Goal: Task Accomplishment & Management: Use online tool/utility

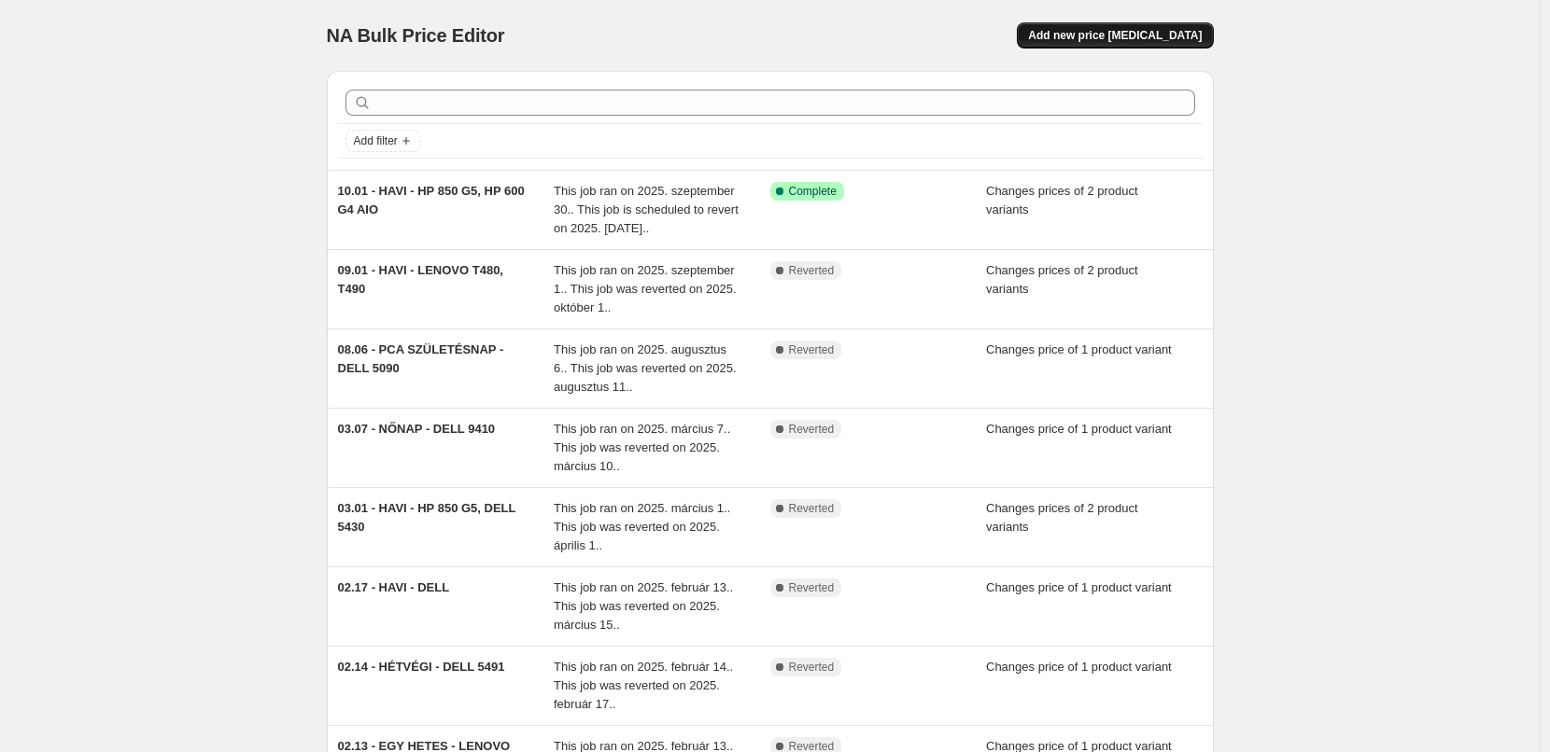
click at [1136, 35] on span "Add new price [MEDICAL_DATA]" at bounding box center [1115, 35] width 174 height 15
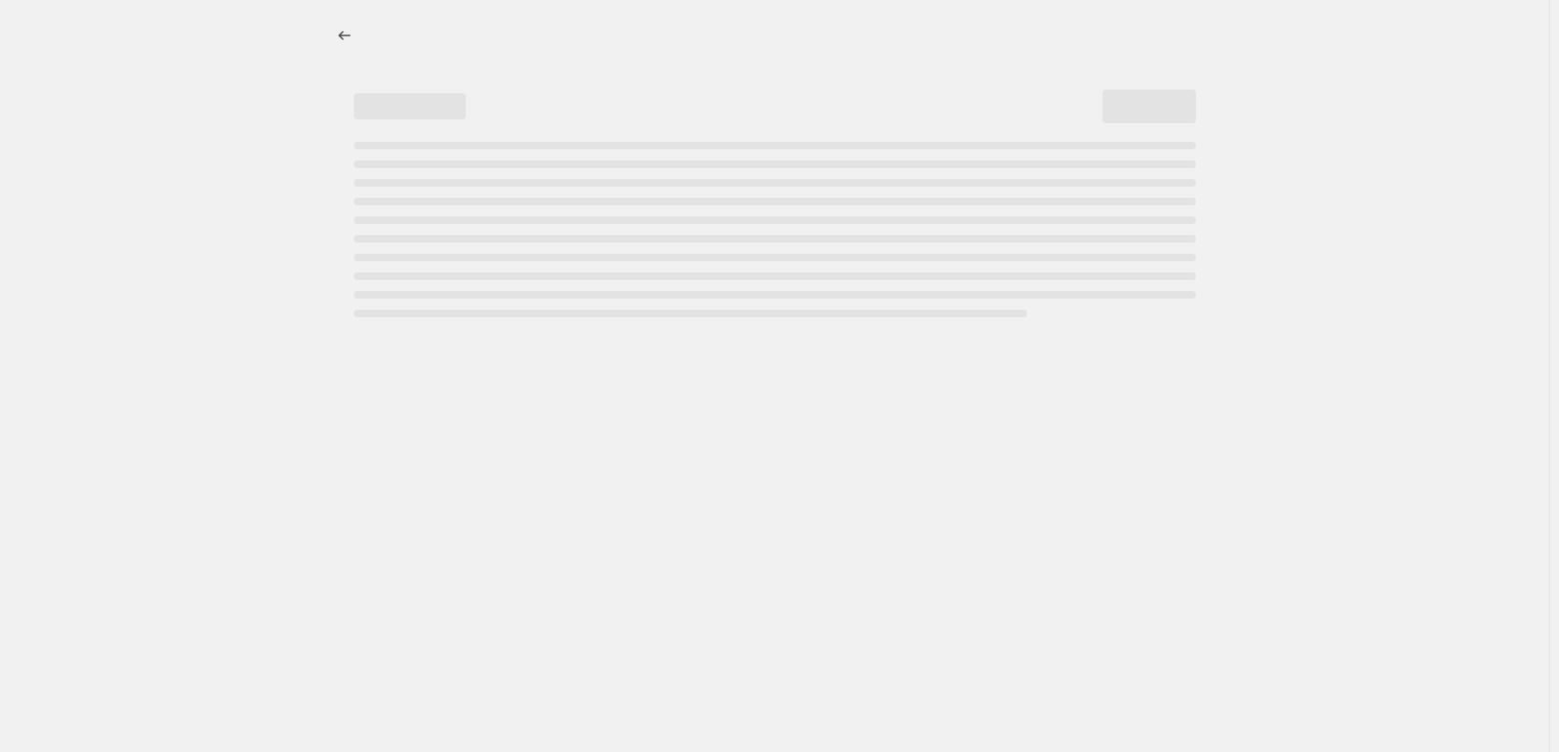
select select "percentage"
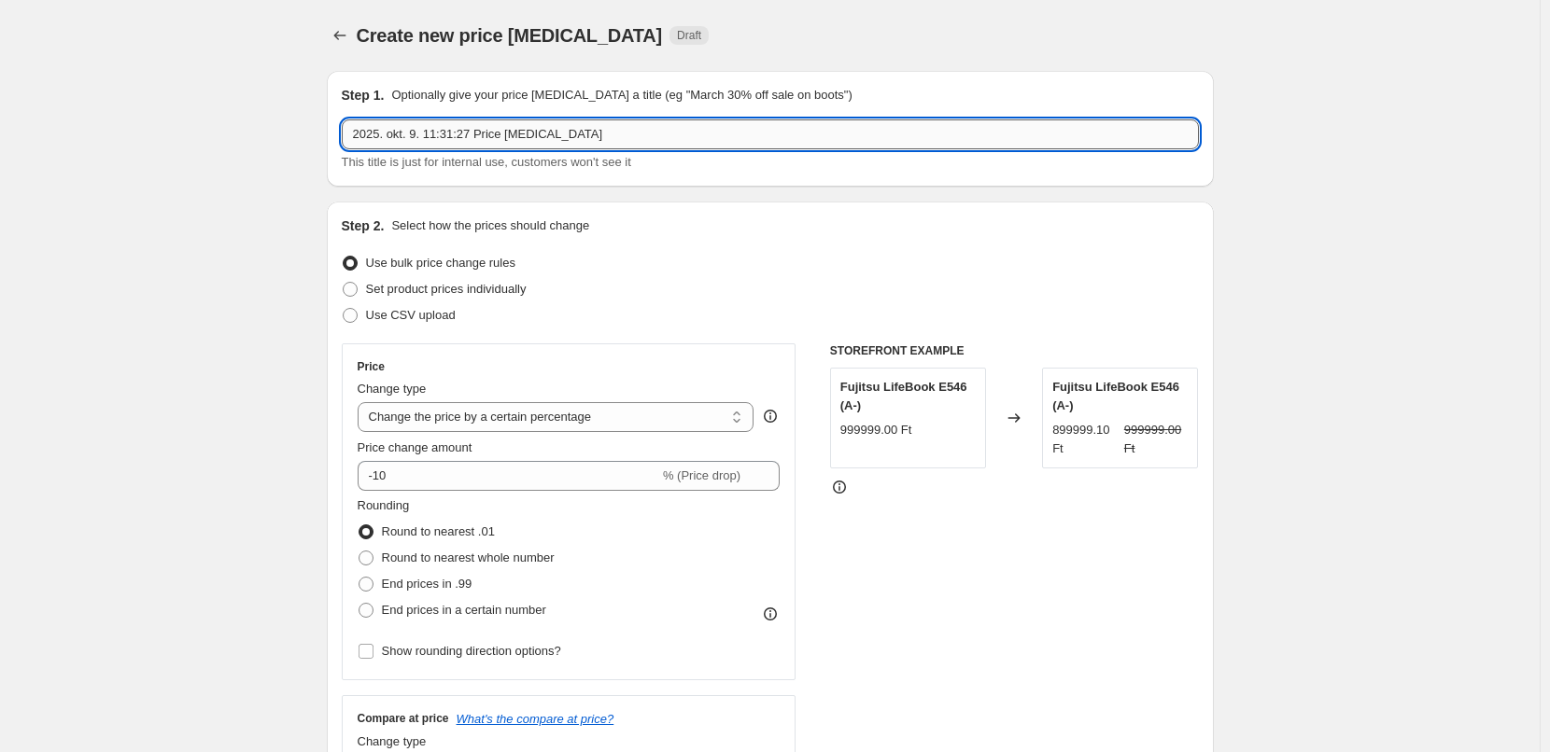
click at [629, 130] on input "2025. okt. 9. 11:31:27 Price [MEDICAL_DATA]" at bounding box center [770, 135] width 857 height 30
type input "10.15 - HAVI - HP 650 G8, HP 800 G6"
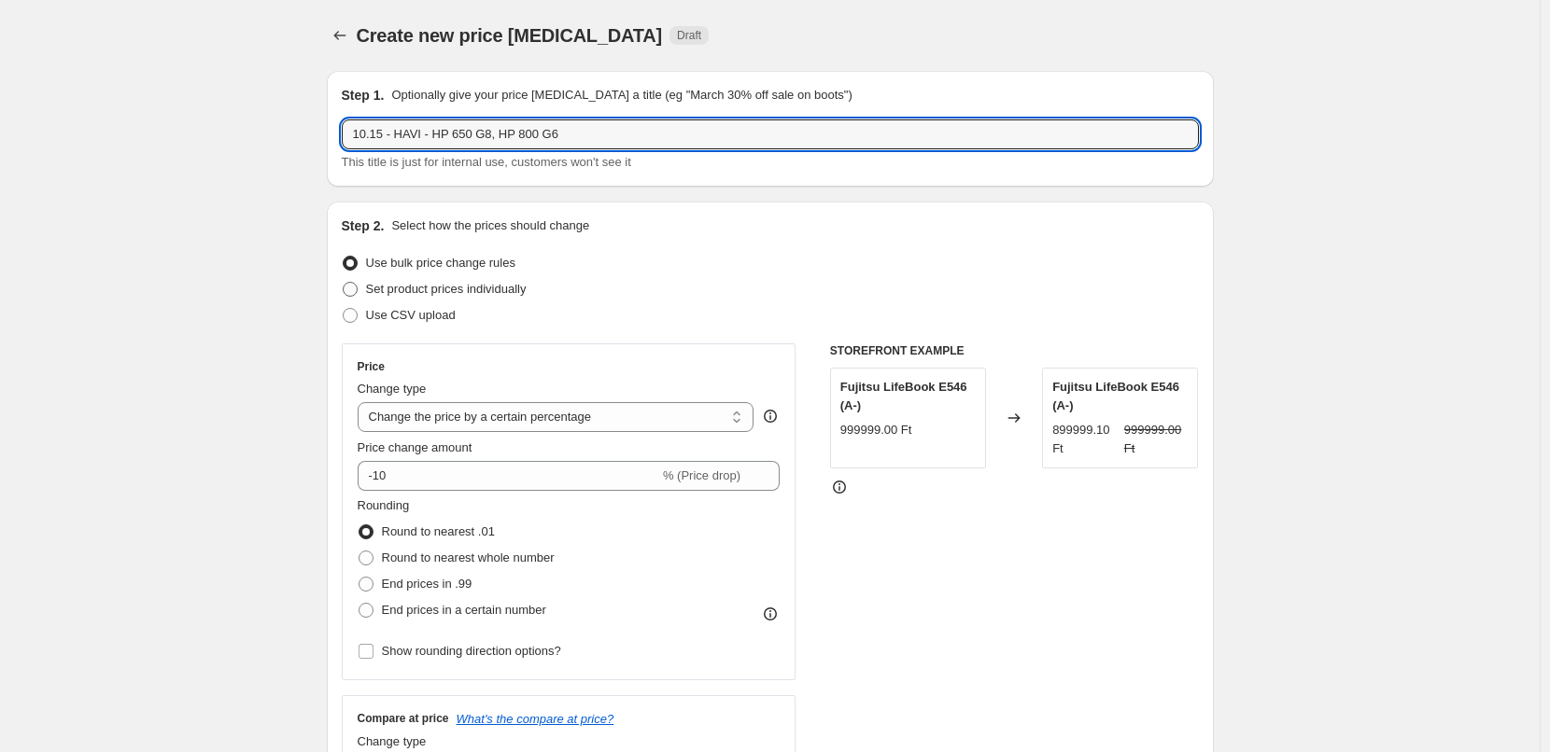
click at [458, 286] on span "Set product prices individually" at bounding box center [446, 289] width 161 height 14
click at [344, 283] on input "Set product prices individually" at bounding box center [343, 282] width 1 height 1
radio input "true"
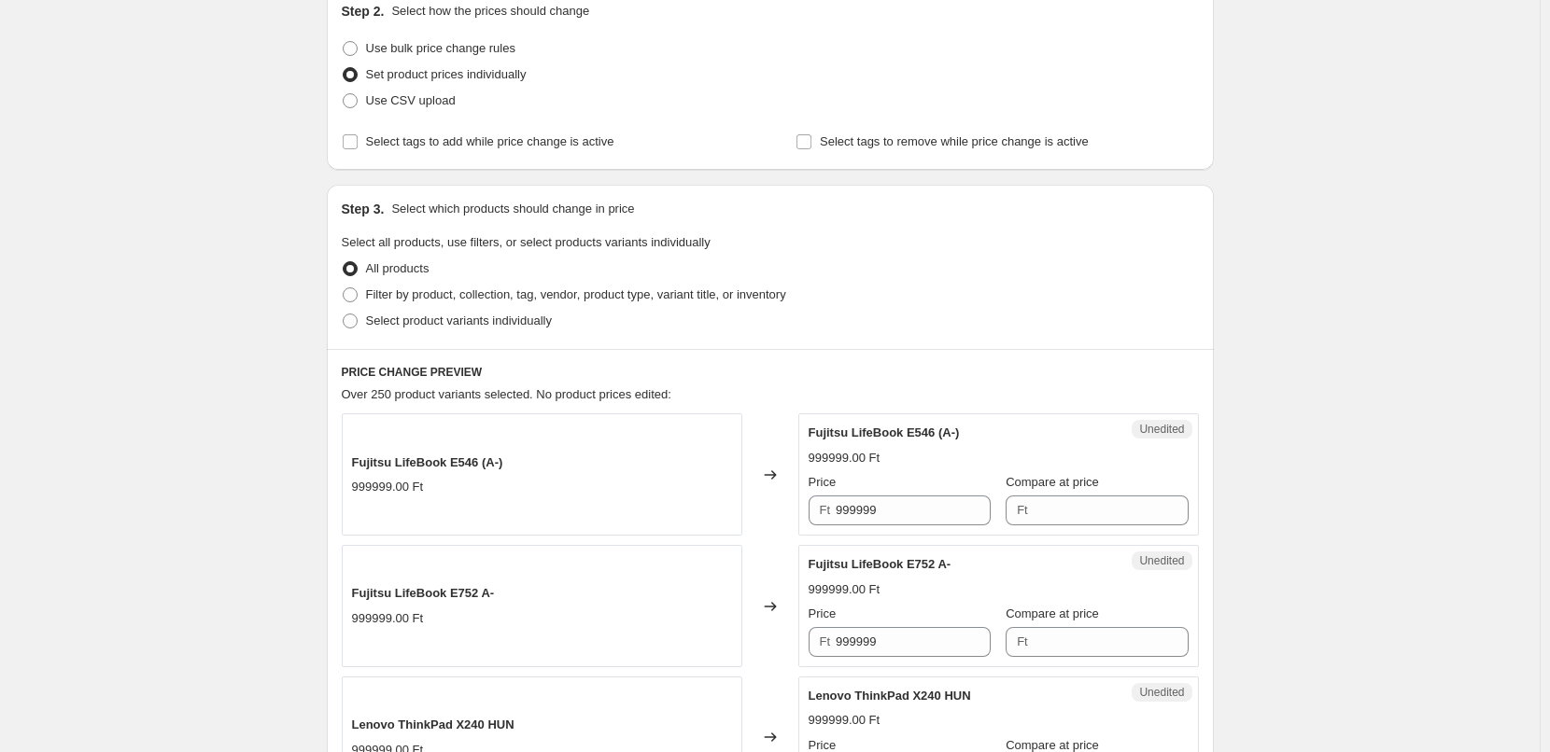
scroll to position [229, 0]
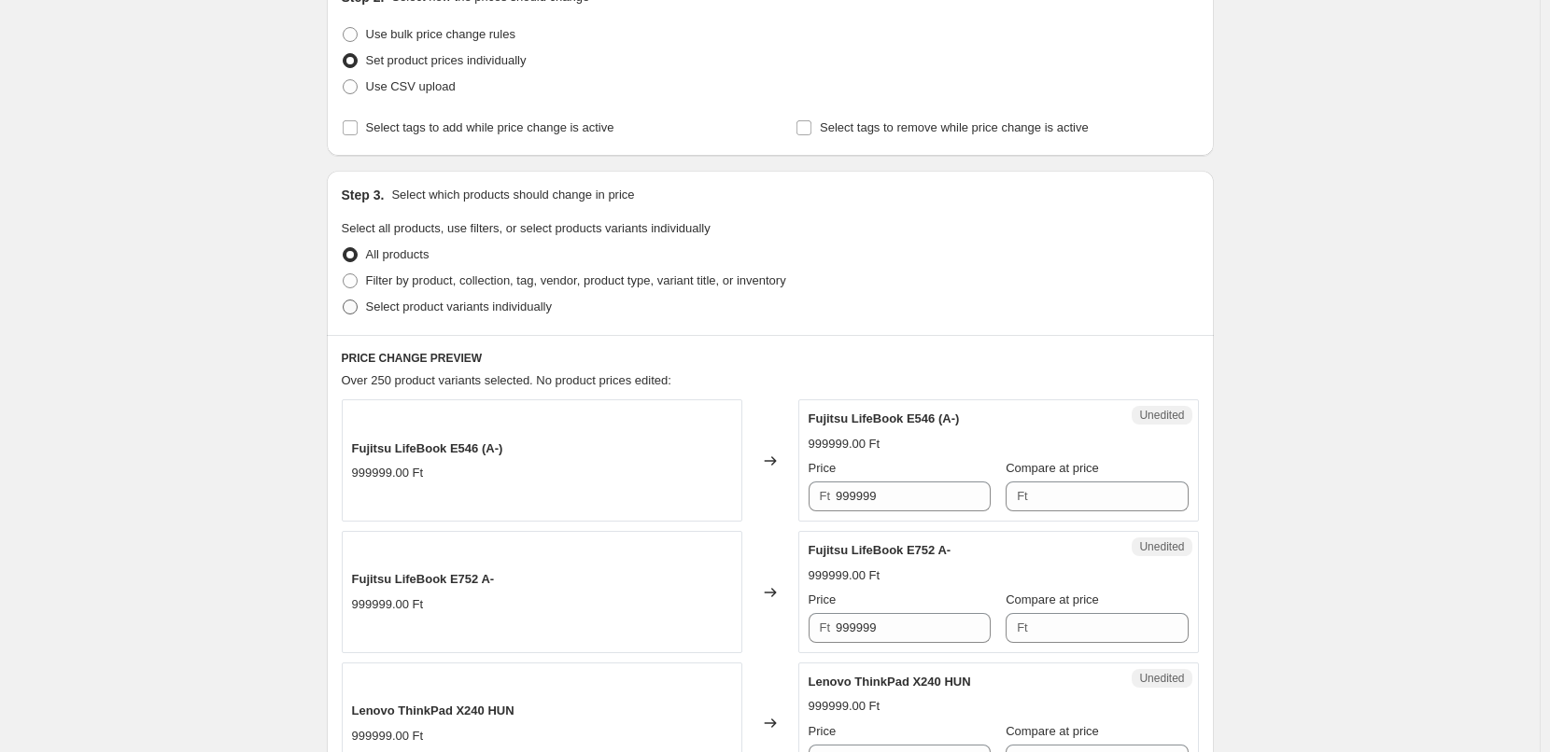
click at [427, 305] on span "Select product variants individually" at bounding box center [459, 307] width 186 height 14
click at [344, 301] on input "Select product variants individually" at bounding box center [343, 300] width 1 height 1
radio input "true"
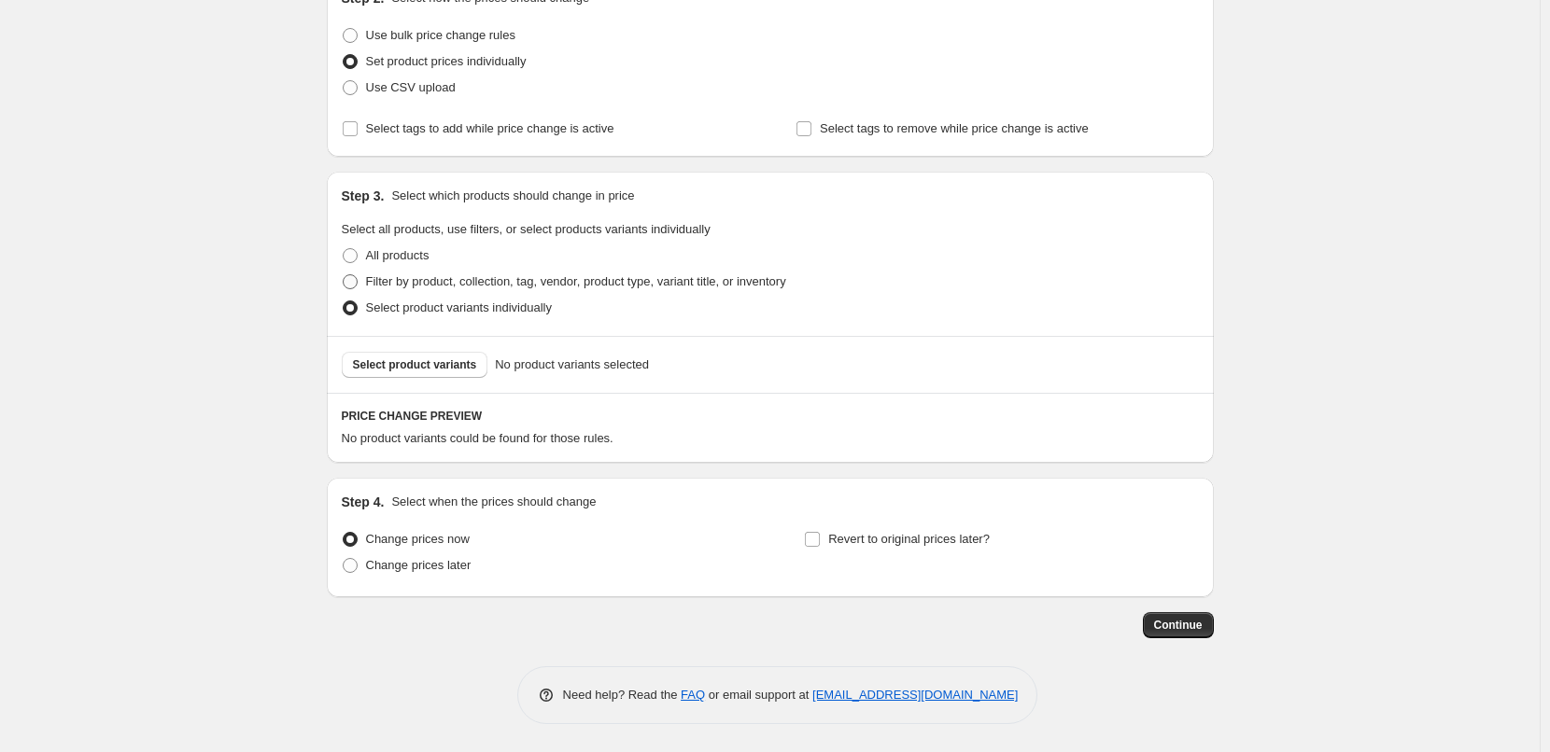
scroll to position [228, 0]
click at [433, 562] on span "Change prices later" at bounding box center [418, 565] width 105 height 14
click at [344, 559] on input "Change prices later" at bounding box center [343, 558] width 1 height 1
radio input "true"
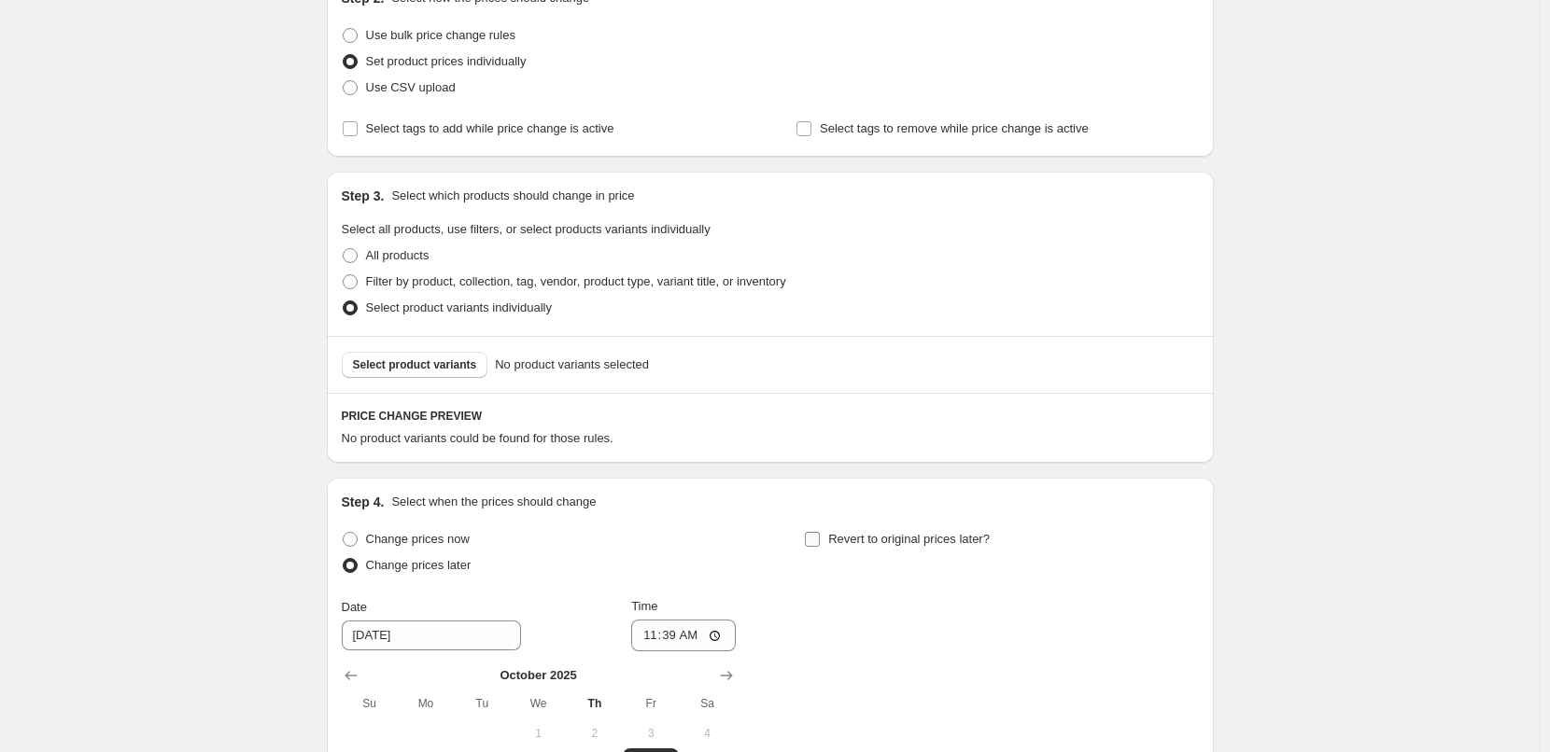
click at [908, 543] on span "Revert to original prices later?" at bounding box center [909, 539] width 162 height 14
click at [820, 543] on input "Revert to original prices later?" at bounding box center [812, 539] width 15 height 15
checkbox input "true"
click at [682, 635] on input "11:39" at bounding box center [683, 636] width 105 height 32
type input "00:00"
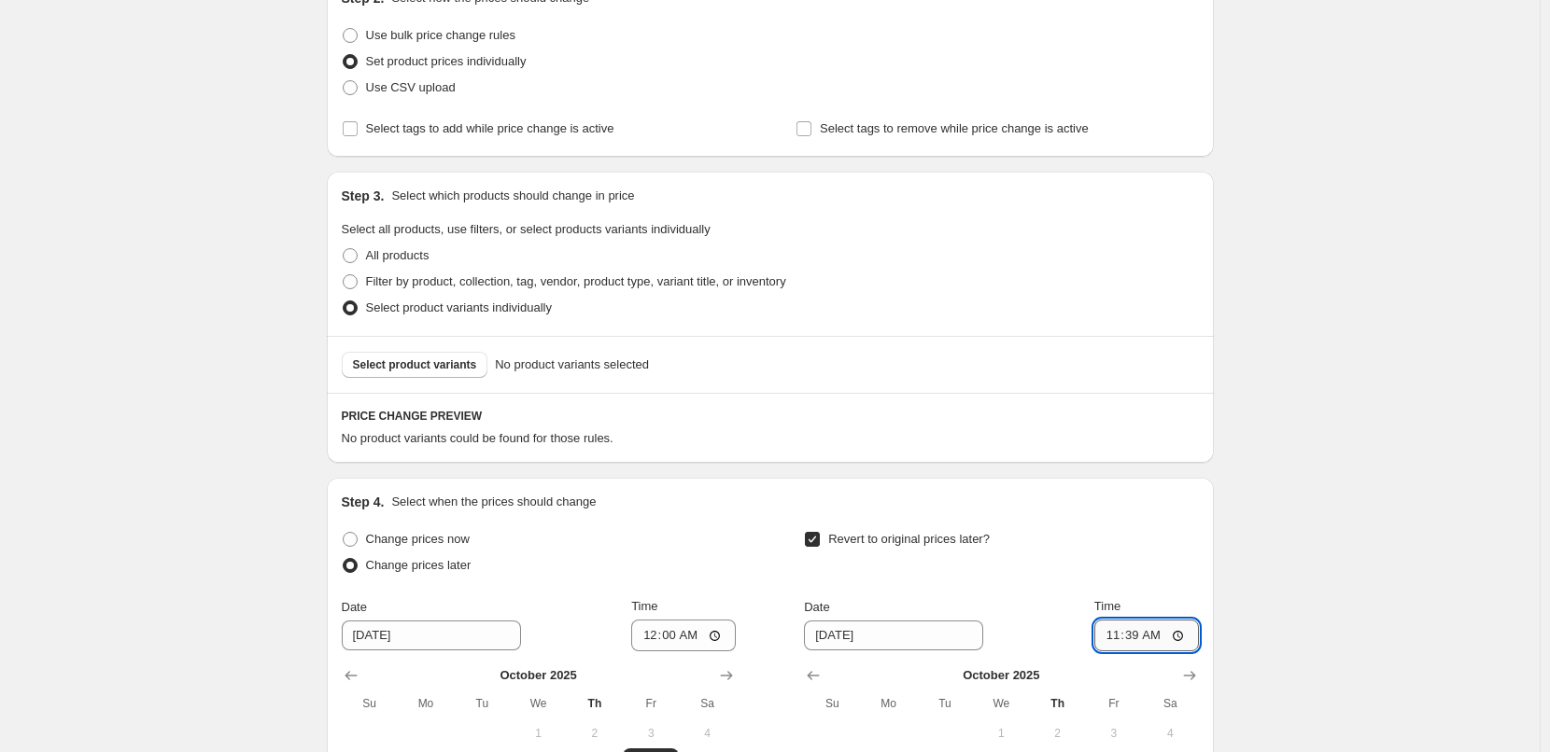
click at [1134, 631] on input "11:39" at bounding box center [1146, 636] width 105 height 32
type input "00:00"
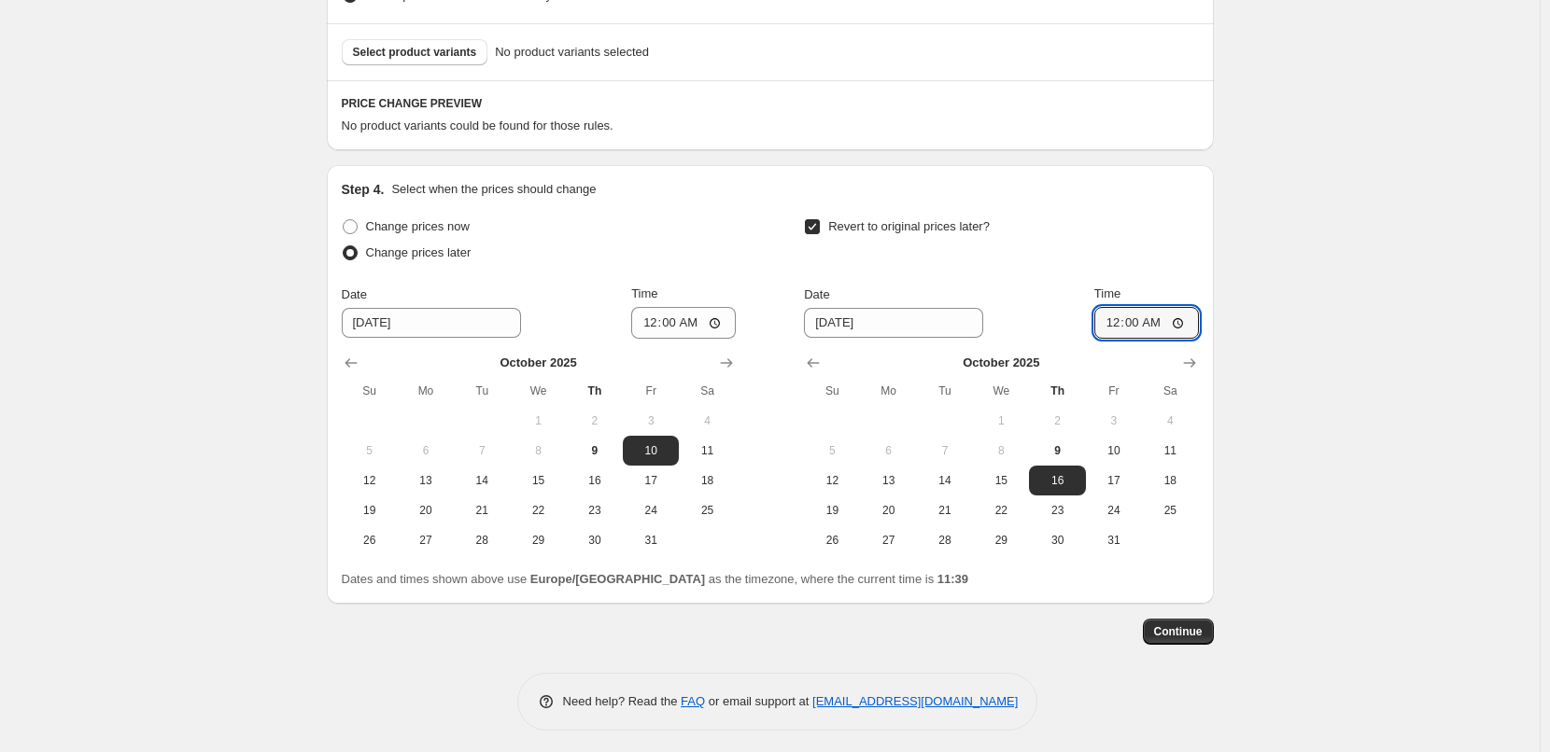
scroll to position [541, 0]
click at [551, 474] on span "15" at bounding box center [537, 479] width 41 height 15
type input "[DATE]"
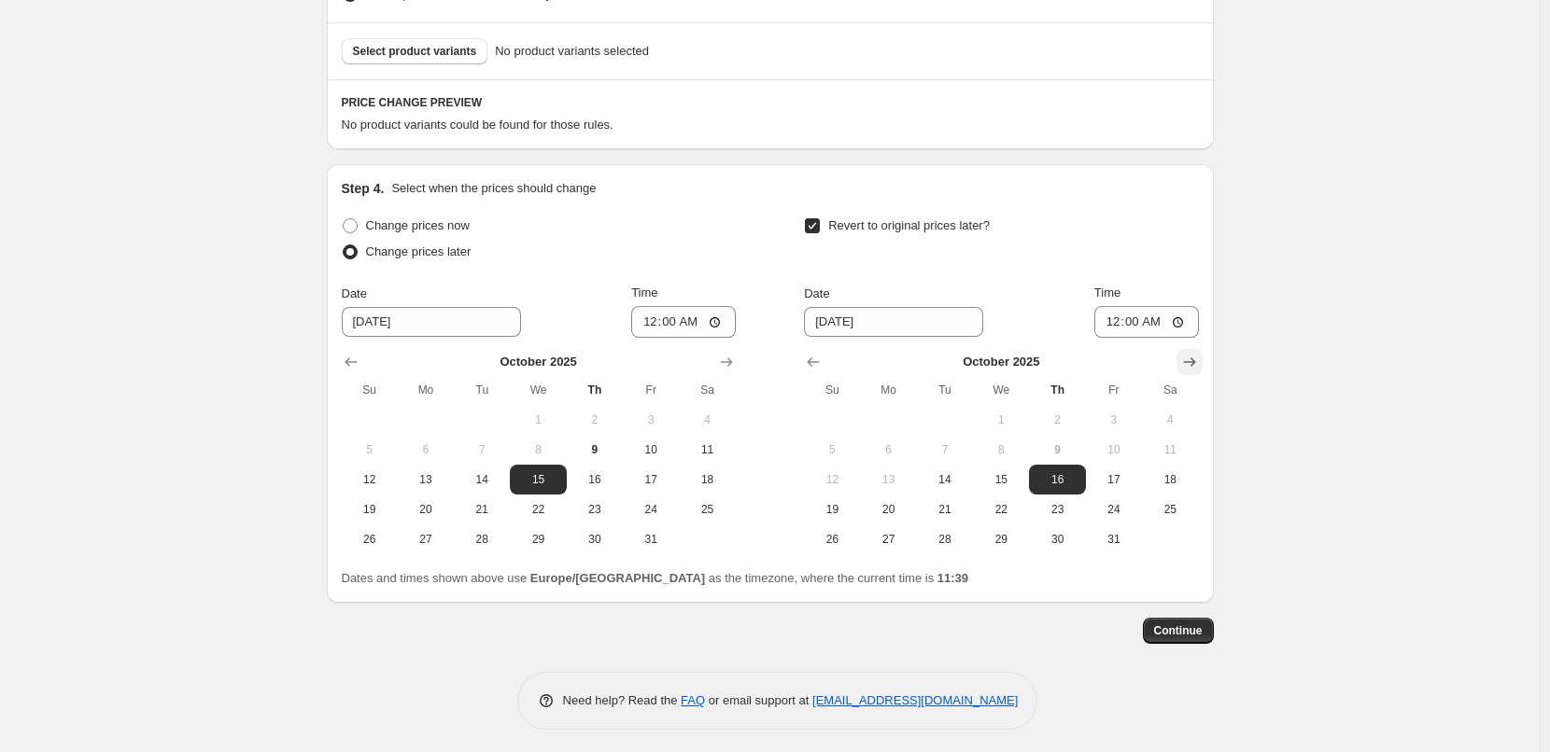
click at [1196, 358] on icon "Show next month, November 2025" at bounding box center [1189, 362] width 19 height 19
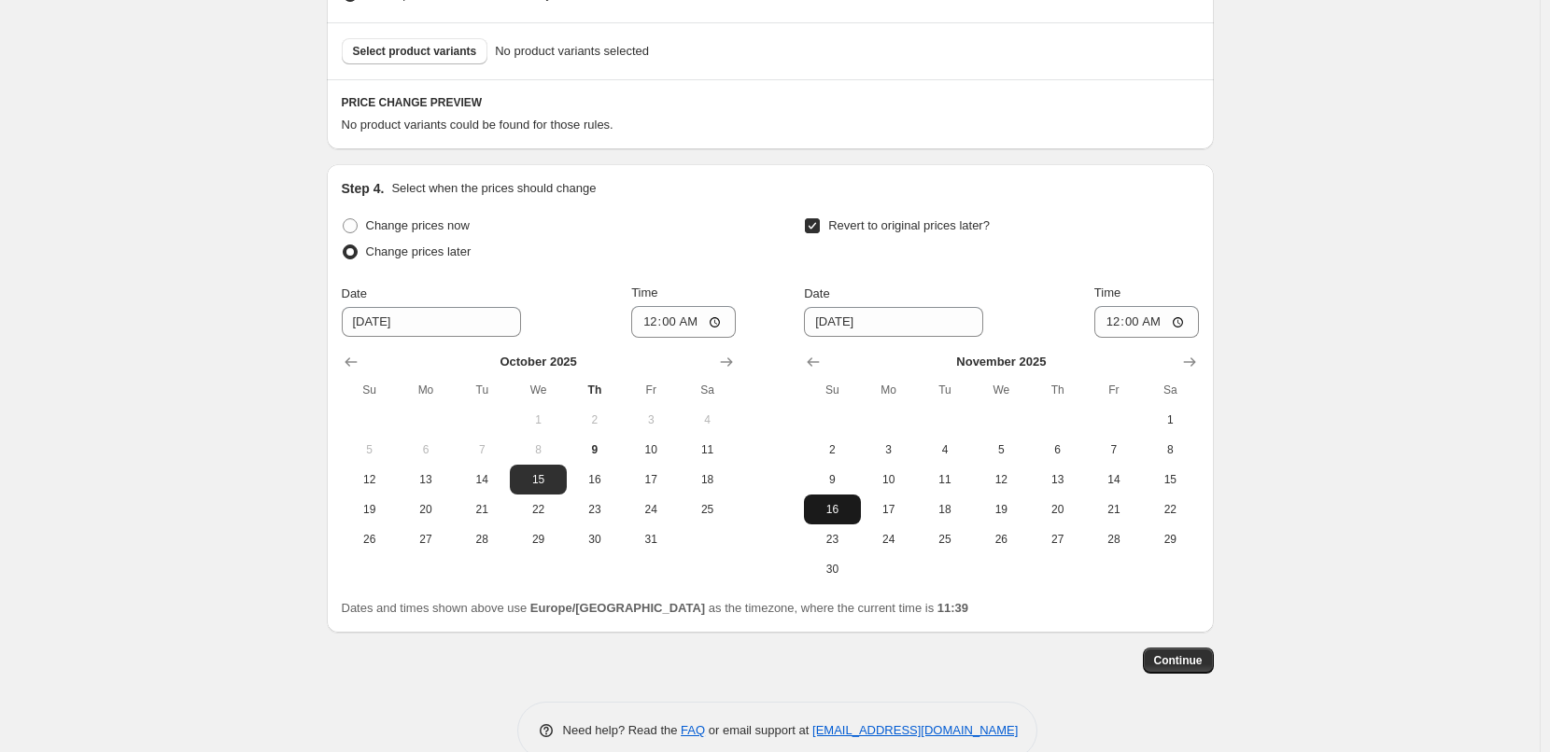
click at [832, 503] on span "16" at bounding box center [831, 509] width 41 height 15
type input "[DATE]"
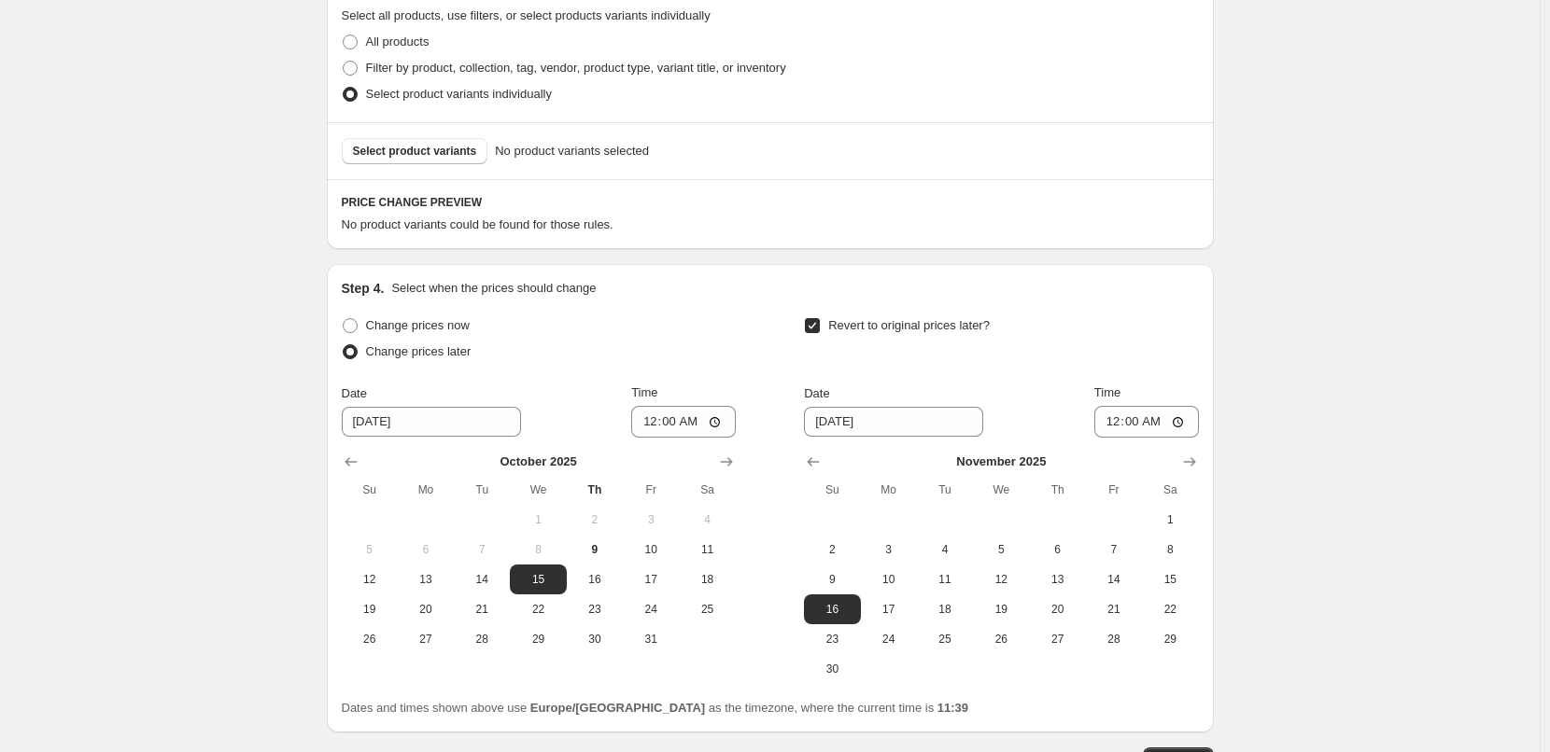
scroll to position [441, 0]
click at [429, 161] on button "Select product variants" at bounding box center [415, 152] width 147 height 26
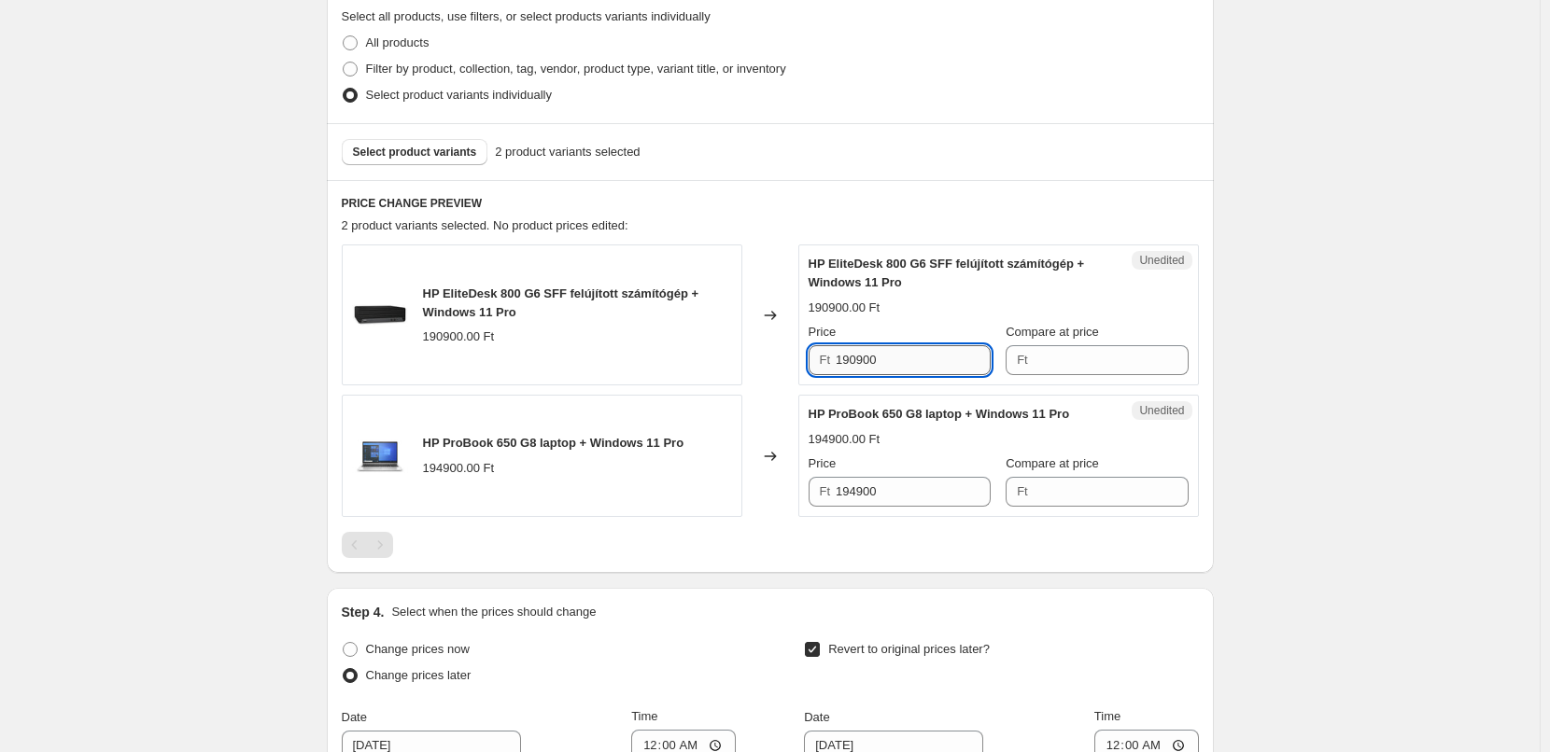
click at [960, 358] on input "190900" at bounding box center [913, 360] width 155 height 30
click at [1075, 369] on input "Compare at price" at bounding box center [1111, 360] width 155 height 30
paste input "190900"
type input "190900"
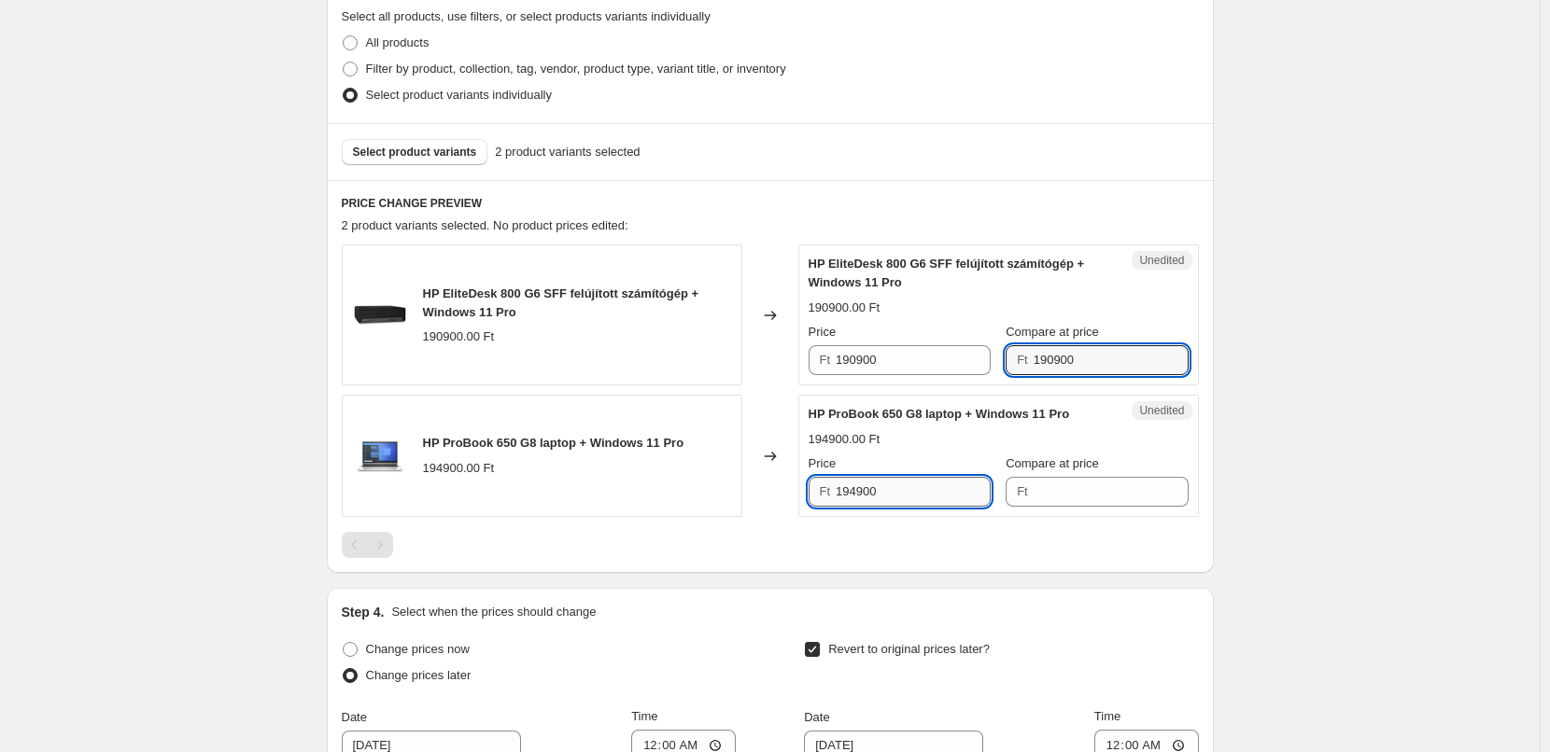
click at [874, 493] on input "194900" at bounding box center [913, 492] width 155 height 30
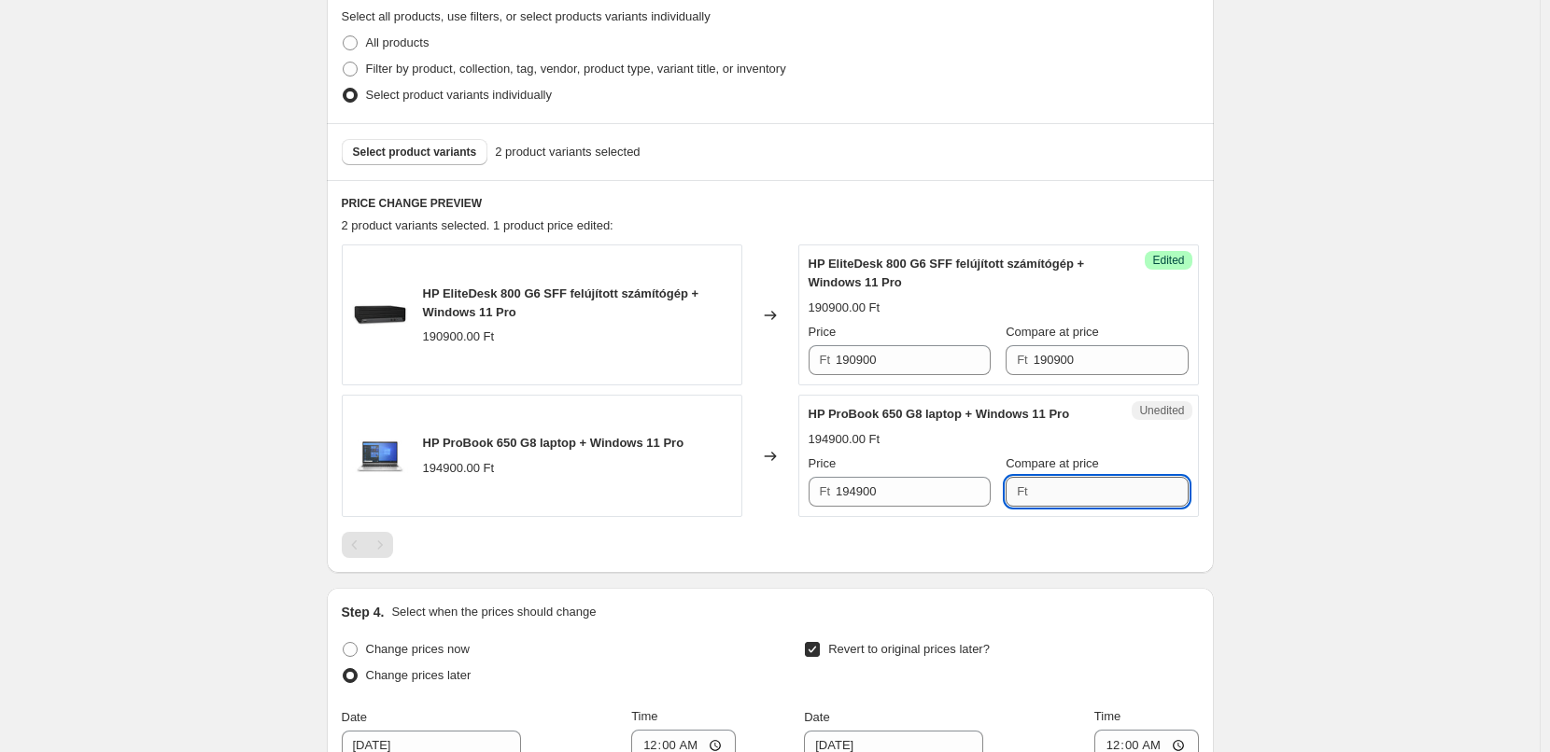
click at [1091, 499] on input "Compare at price" at bounding box center [1111, 492] width 155 height 30
paste input "194900"
type input "194900"
click at [907, 502] on input "194900" at bounding box center [913, 492] width 155 height 30
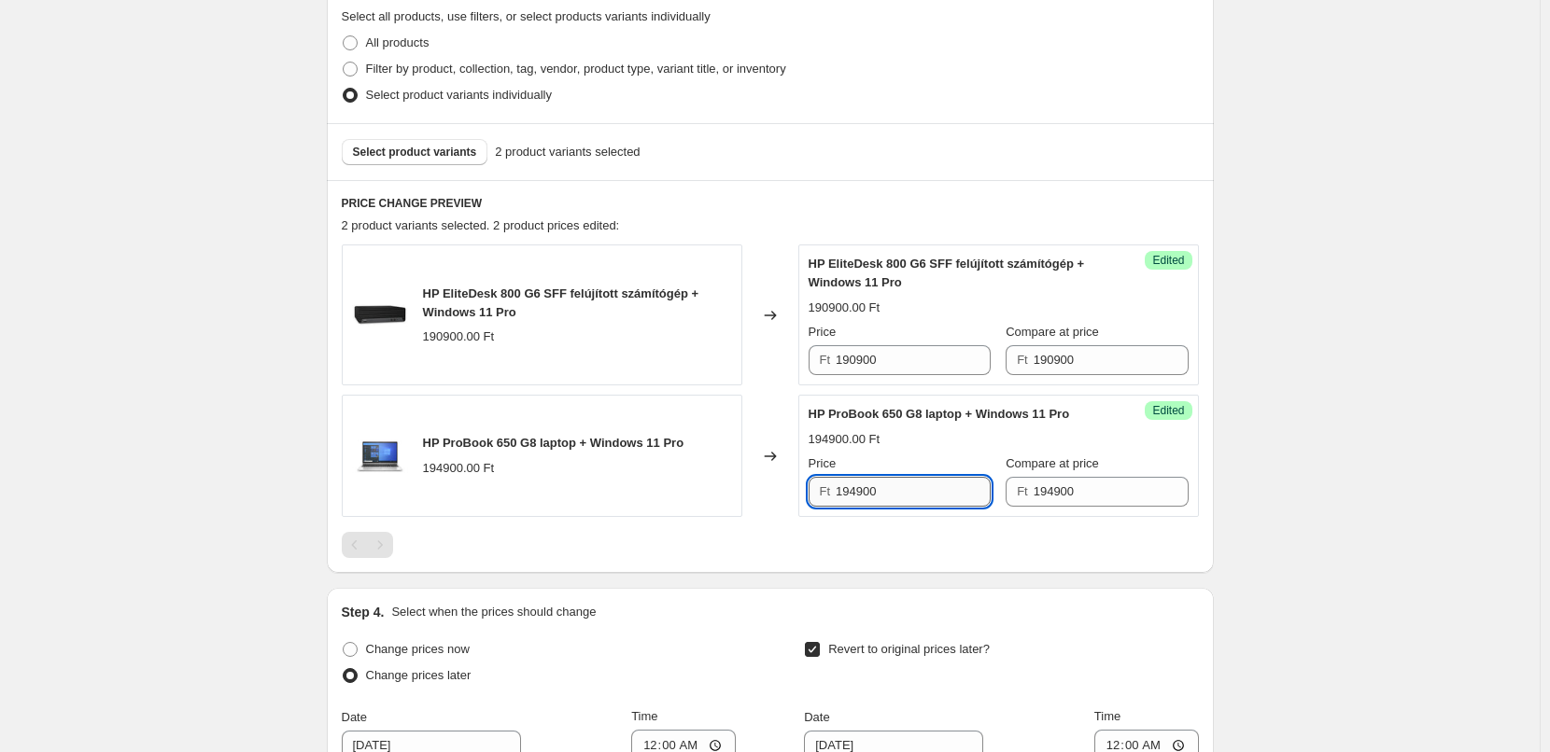
click at [907, 502] on input "194900" at bounding box center [913, 492] width 155 height 30
type input "164900"
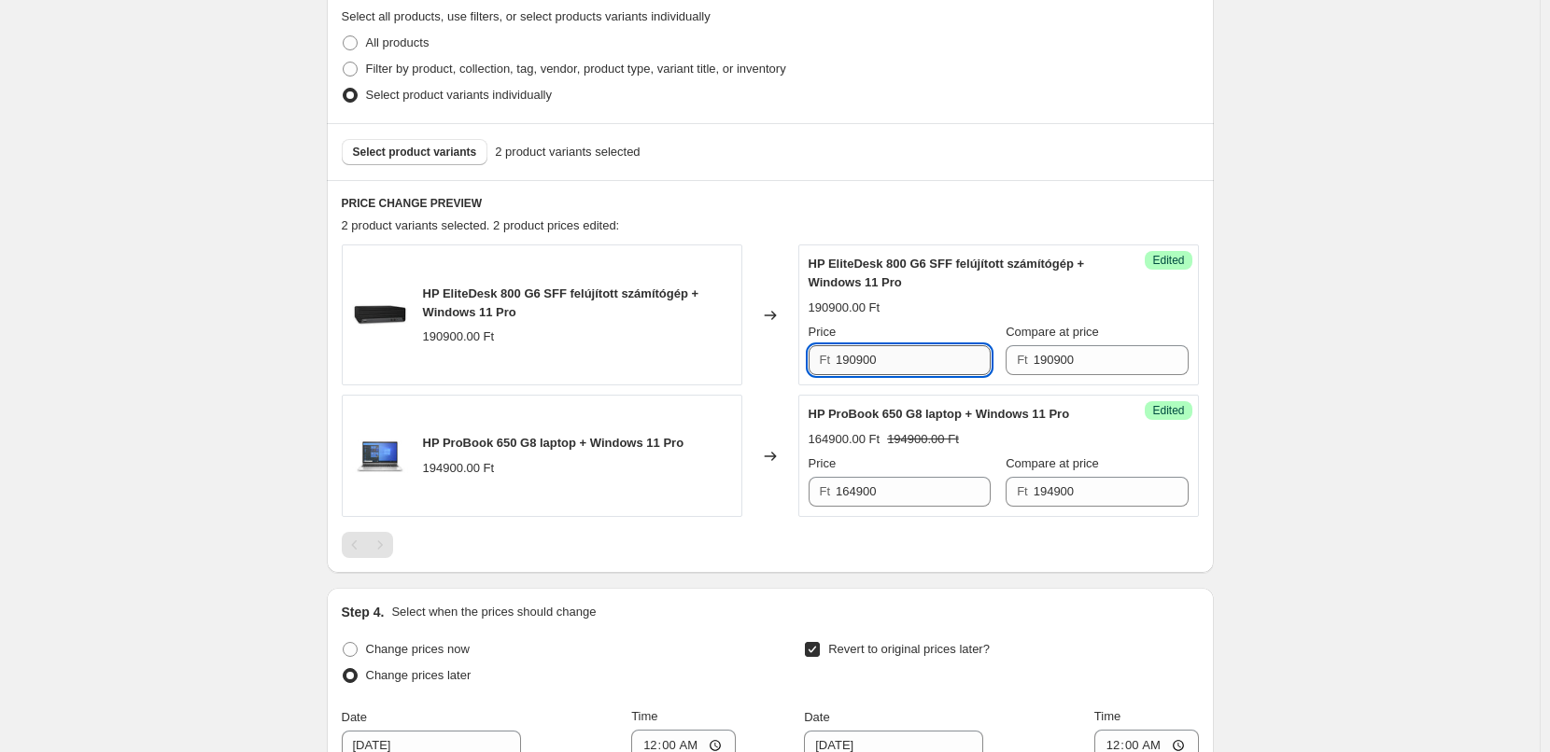
click at [907, 372] on input "190900" at bounding box center [913, 360] width 155 height 30
type input "169900"
click at [193, 274] on div "Create new price [MEDICAL_DATA]. This page is ready Create new price [MEDICAL_D…" at bounding box center [770, 385] width 1540 height 1652
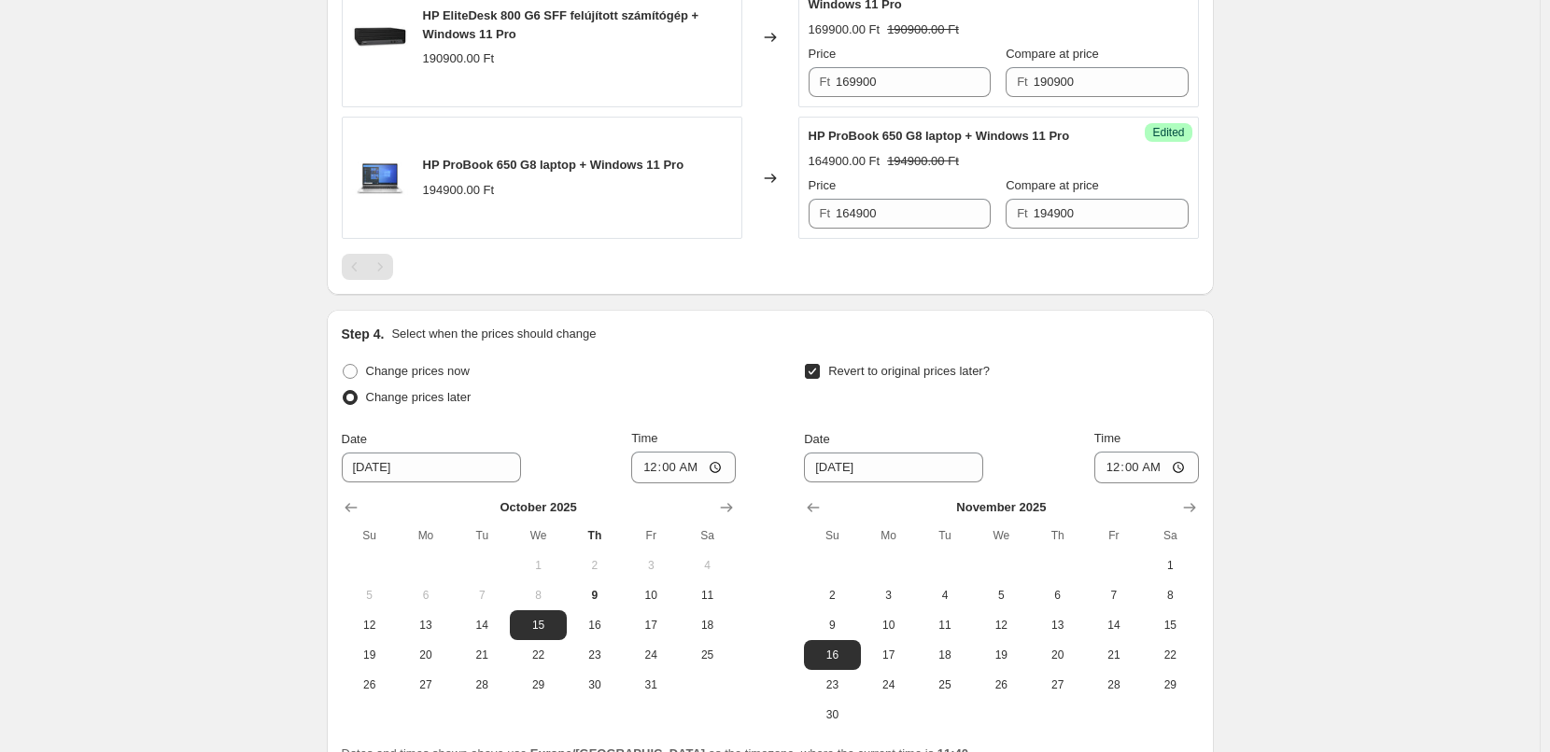
scroll to position [900, 0]
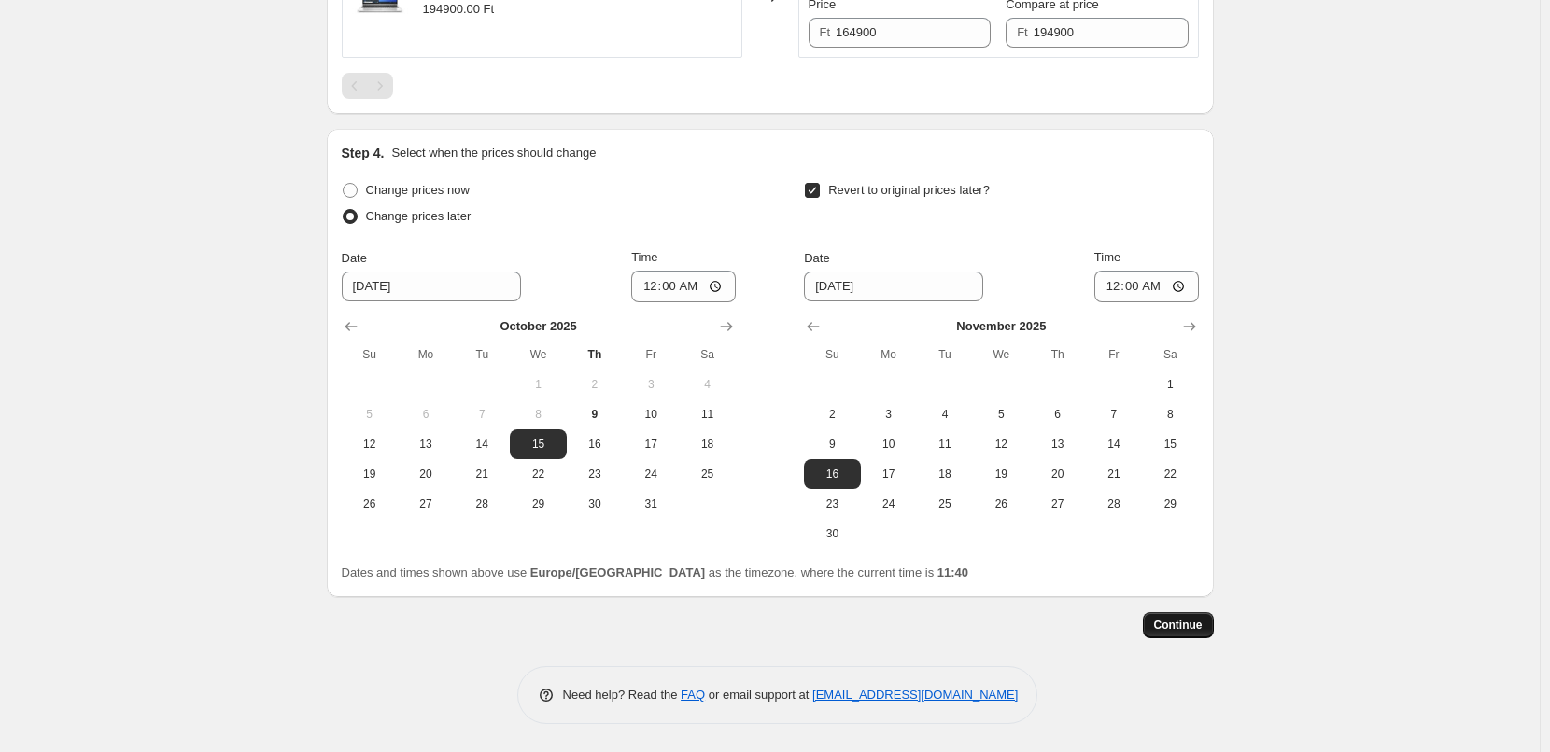
click at [1197, 629] on span "Continue" at bounding box center [1178, 625] width 49 height 15
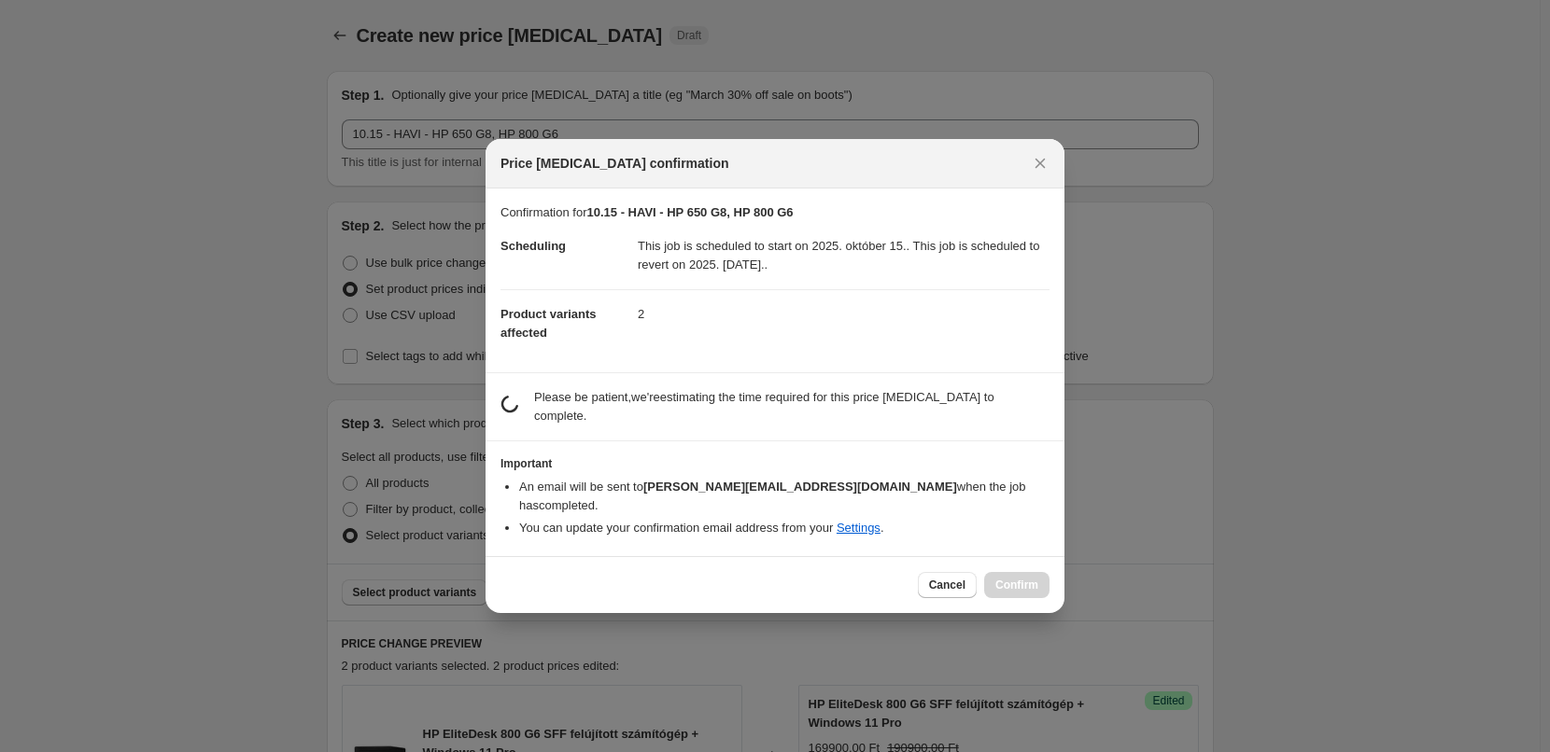
scroll to position [0, 0]
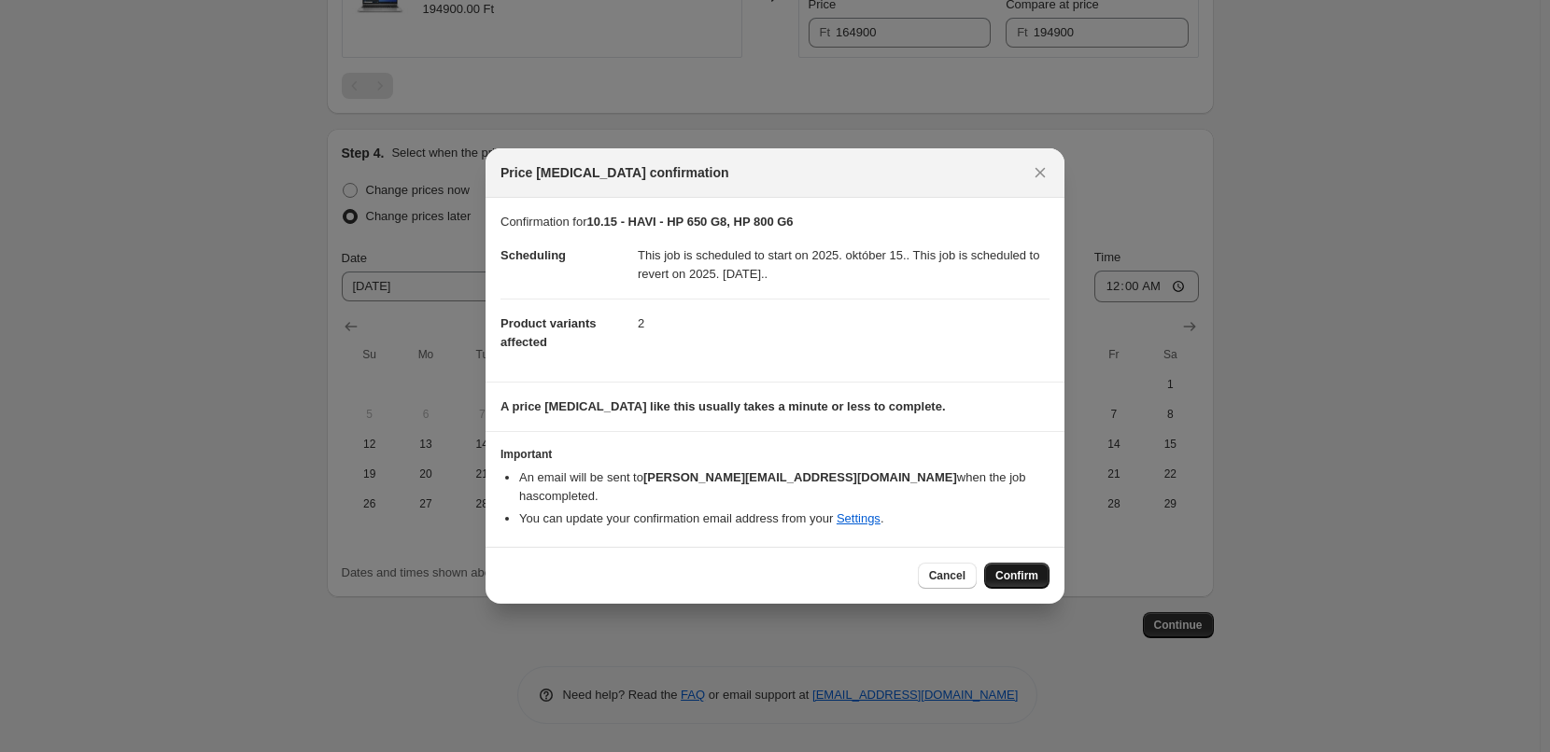
click at [1017, 569] on span "Confirm" at bounding box center [1016, 576] width 43 height 15
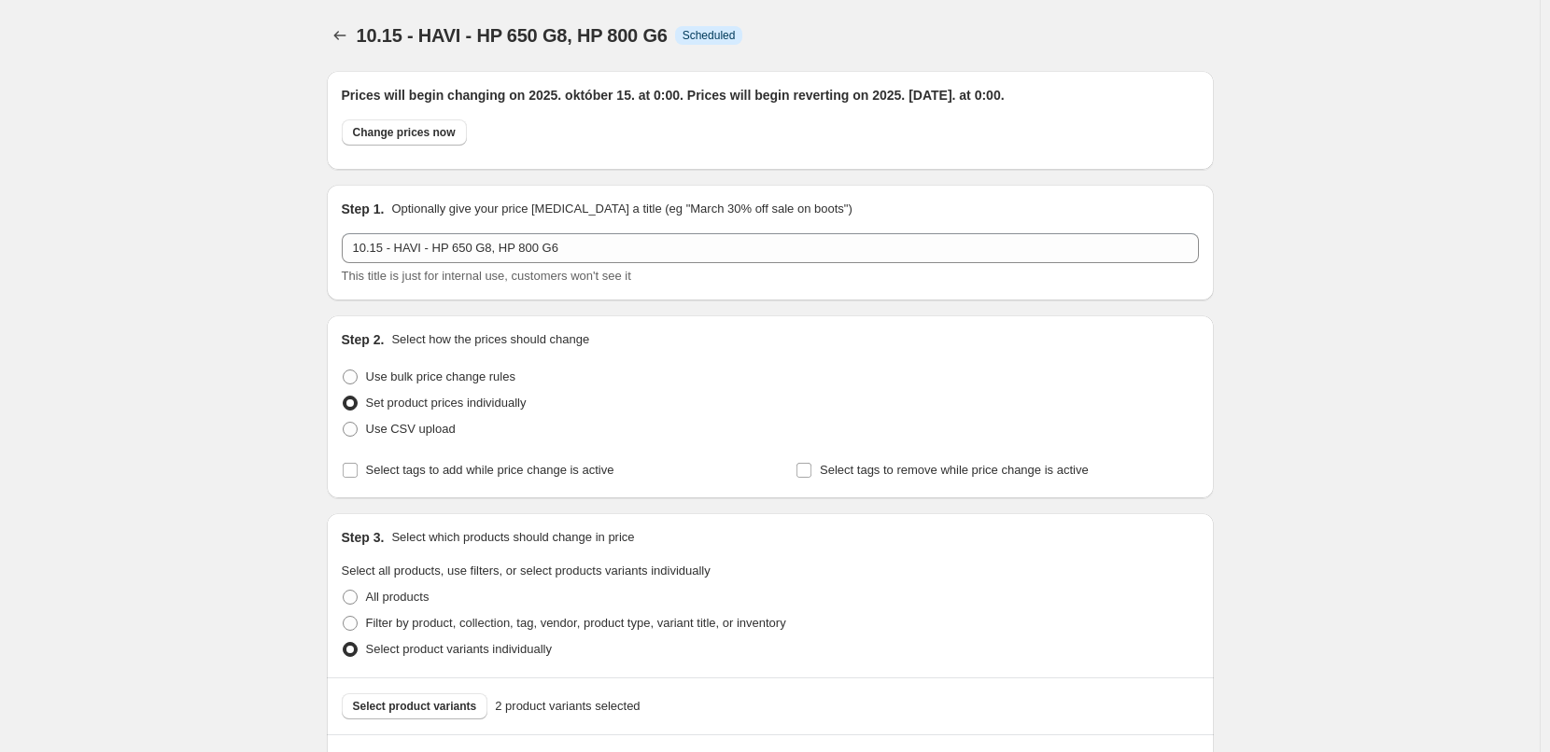
scroll to position [900, 0]
